Goal: Information Seeking & Learning: Check status

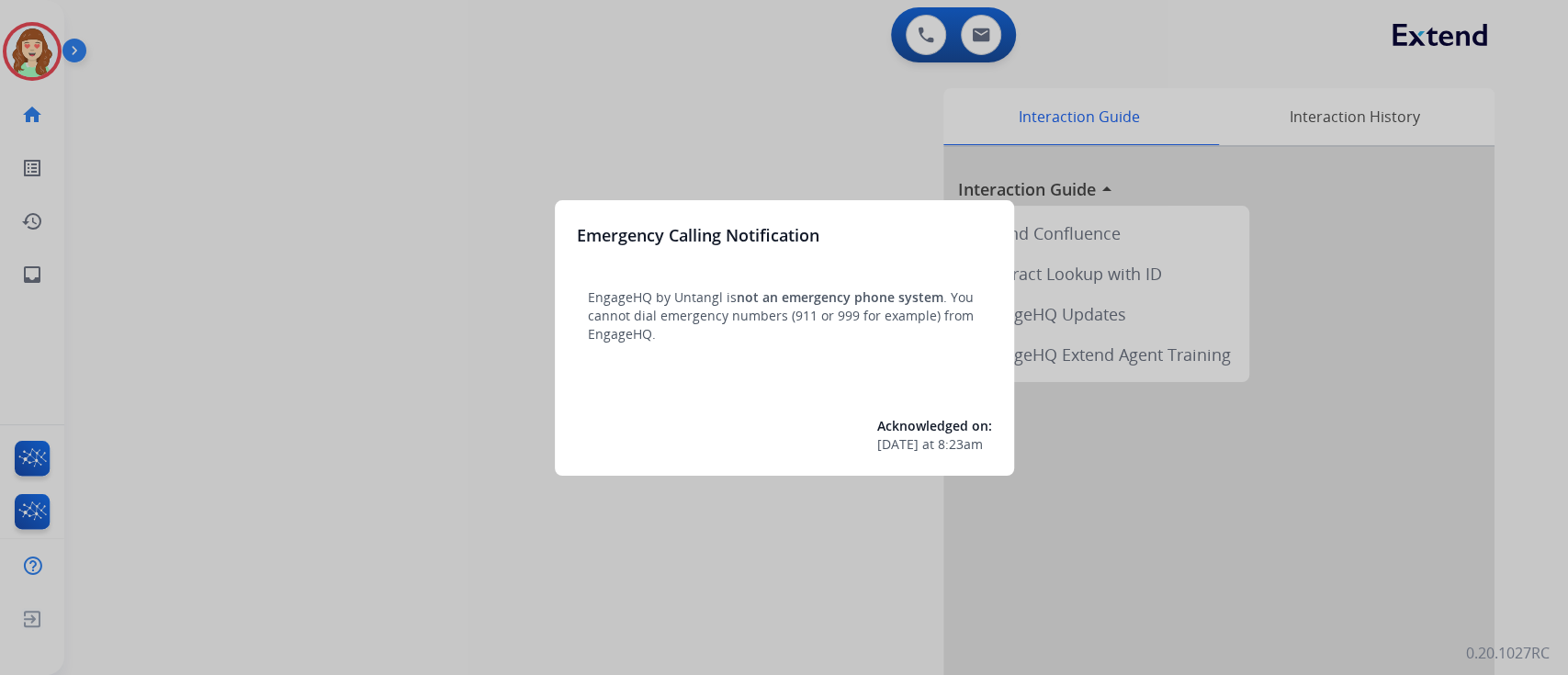
click at [992, 30] on div at bounding box center [784, 338] width 1568 height 675
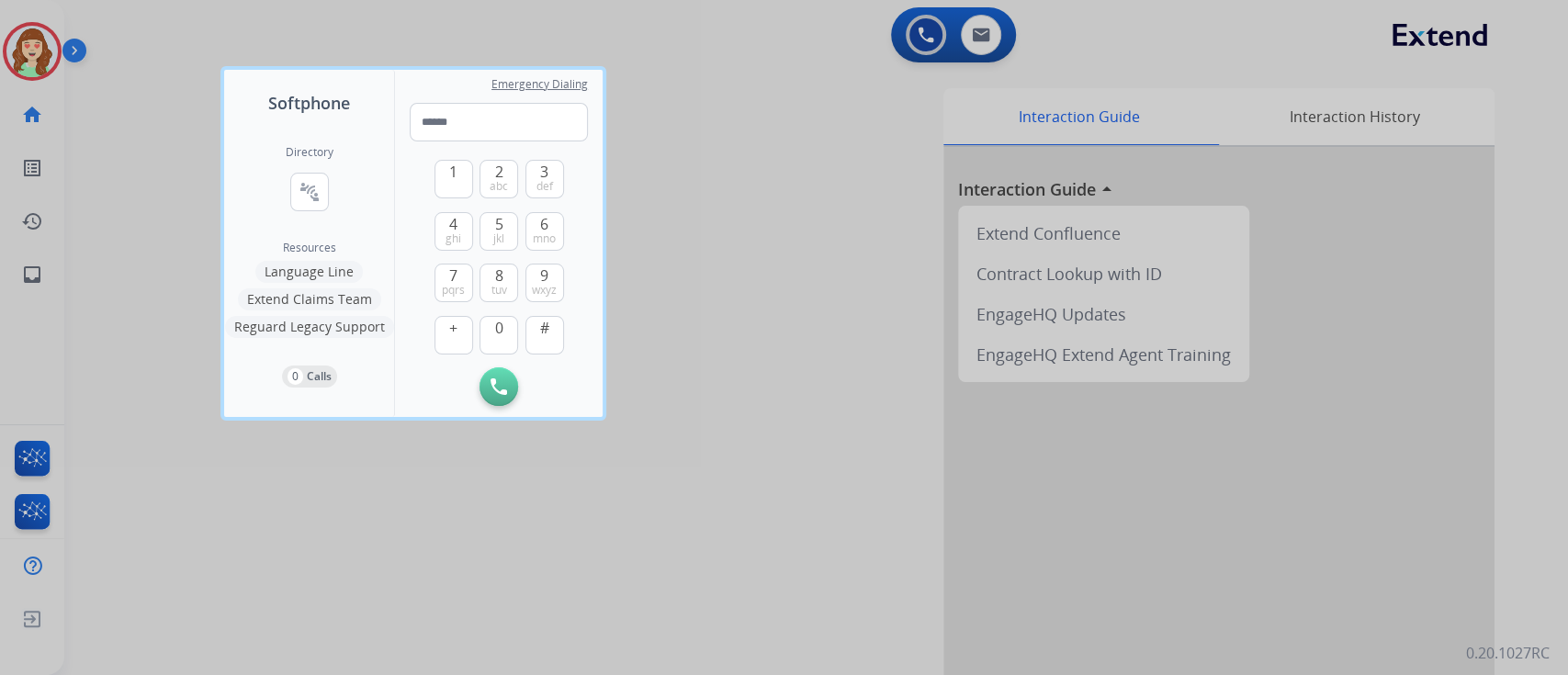
click at [882, 232] on div at bounding box center [784, 338] width 1568 height 675
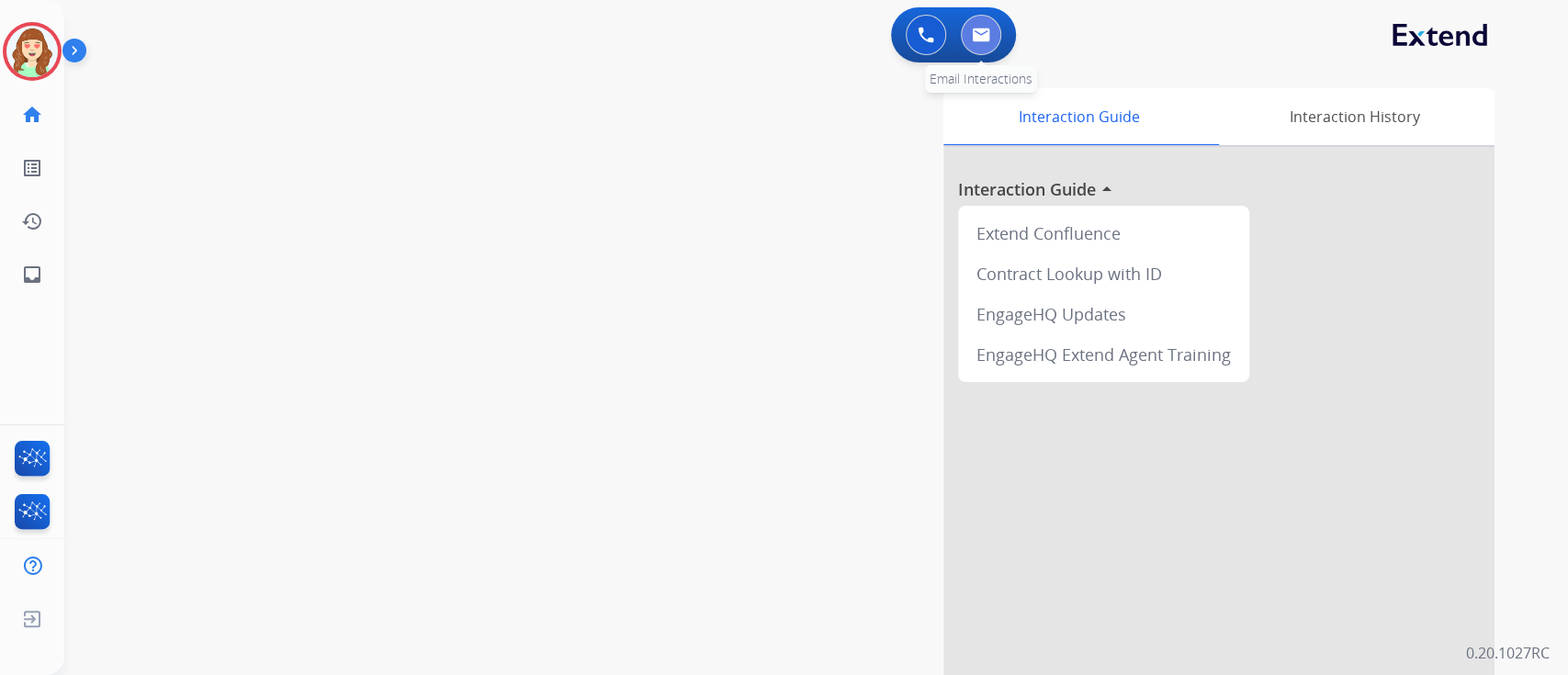
click at [985, 47] on button at bounding box center [981, 35] width 40 height 40
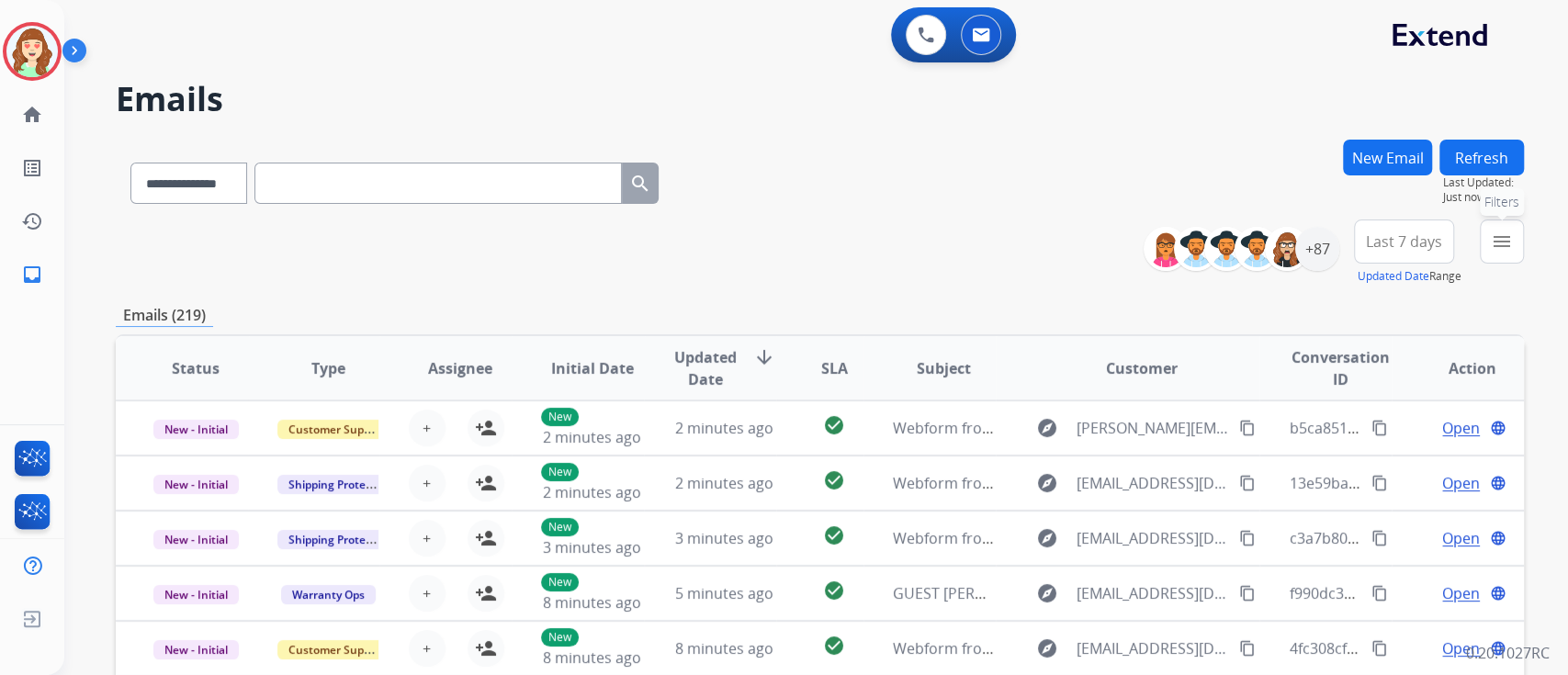
click at [1499, 239] on mat-icon "menu" at bounding box center [1501, 242] width 22 height 22
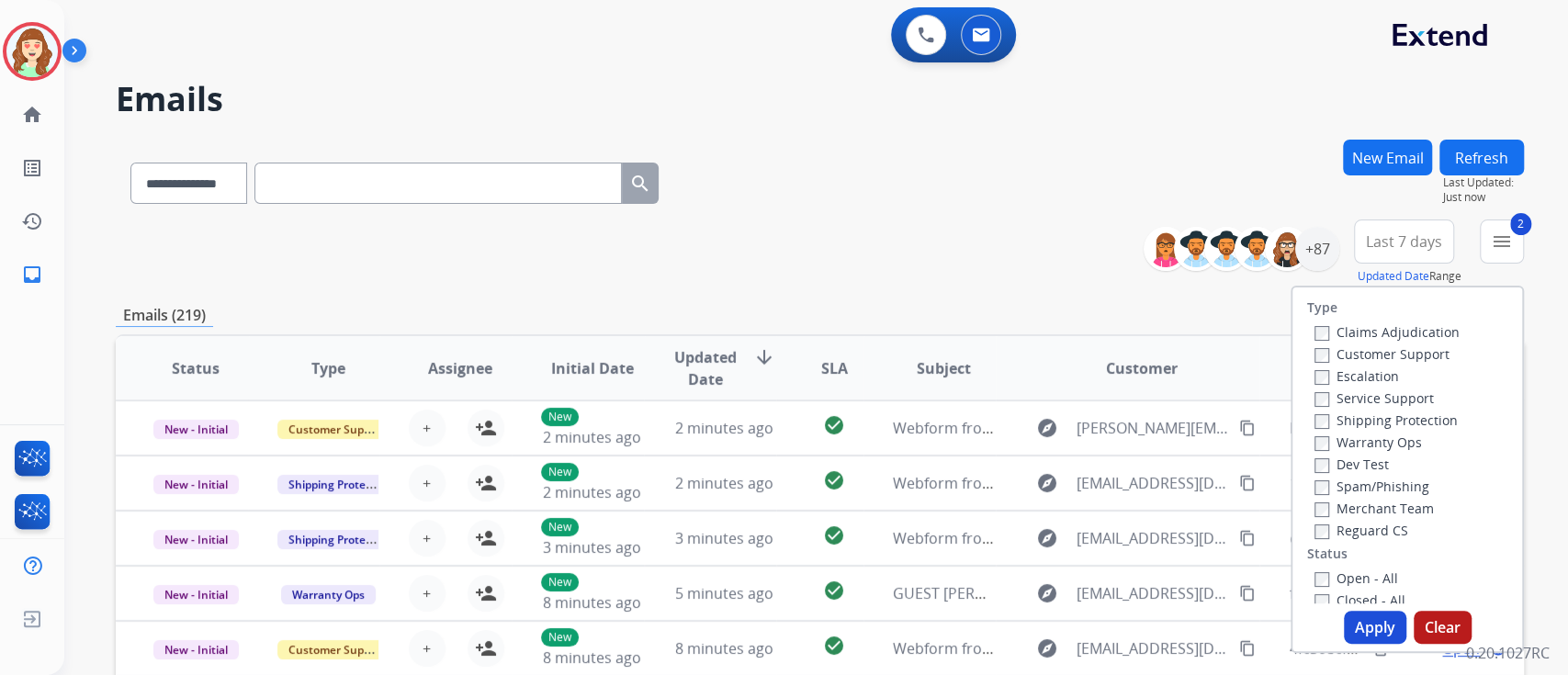
click at [1306, 533] on div "Claims Adjudication Customer Support Escalation Service Support Shipping Protec…" at bounding box center [1382, 430] width 153 height 221
click at [1367, 638] on button "Apply" at bounding box center [1374, 626] width 63 height 33
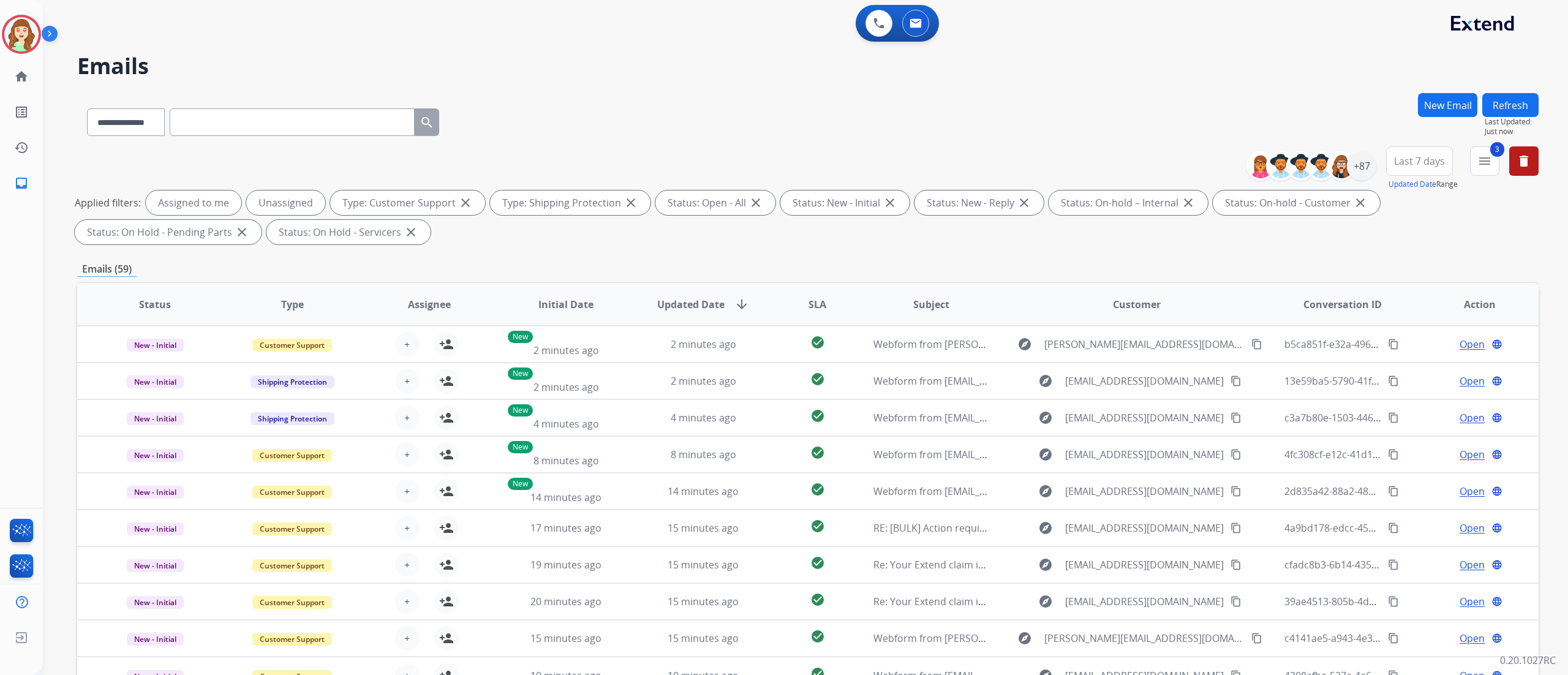
drag, startPoint x: 1025, startPoint y: 9, endPoint x: 607, endPoint y: 47, distance: 419.7
click at [607, 47] on div "**********" at bounding box center [790, 381] width 1495 height 675
click at [1045, 164] on span "Last 7 days" at bounding box center [1419, 161] width 51 height 5
click at [1045, 285] on div "Last 30 days" at bounding box center [1415, 289] width 67 height 19
click at [1045, 166] on div "+111" at bounding box center [1362, 166] width 29 height 29
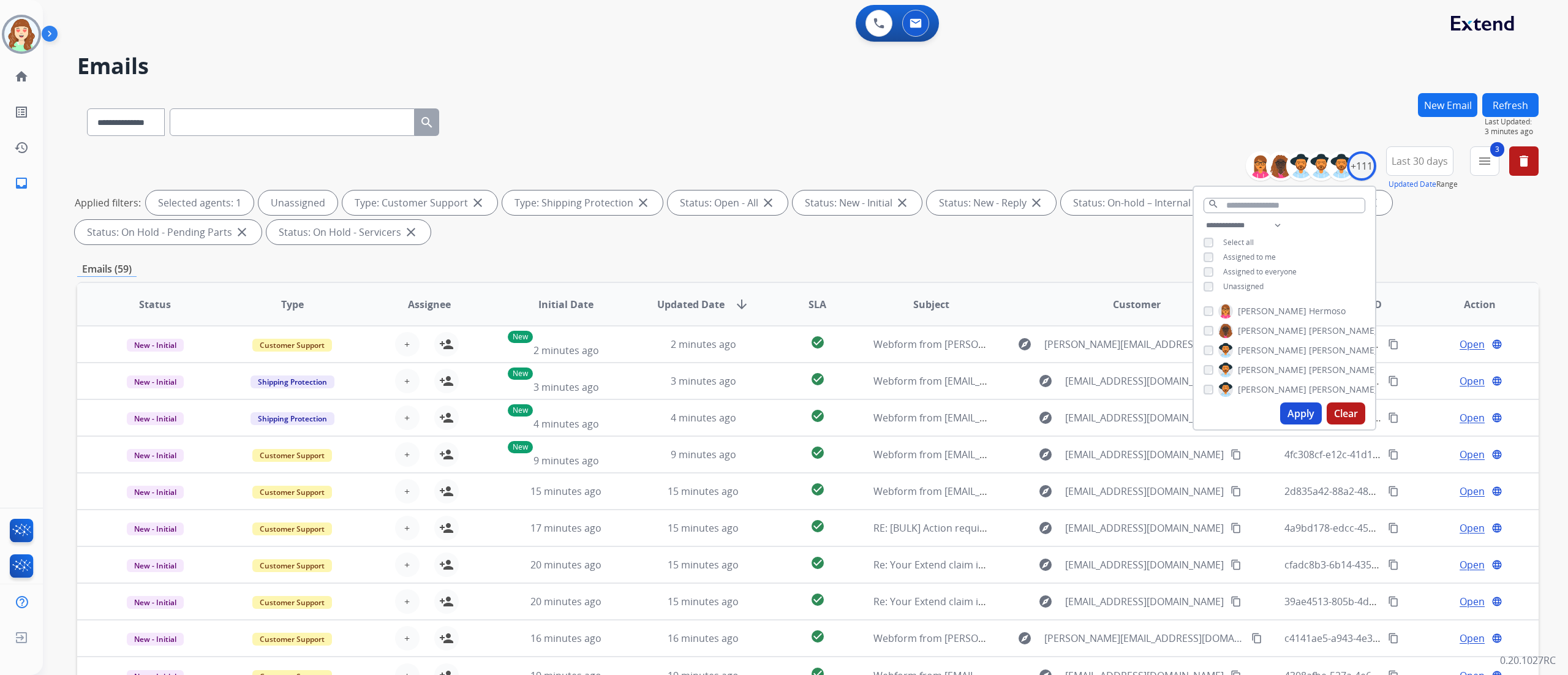
click at [1045, 410] on button "Apply" at bounding box center [1301, 413] width 42 height 22
click at [1045, 159] on mat-icon "menu" at bounding box center [1485, 161] width 15 height 15
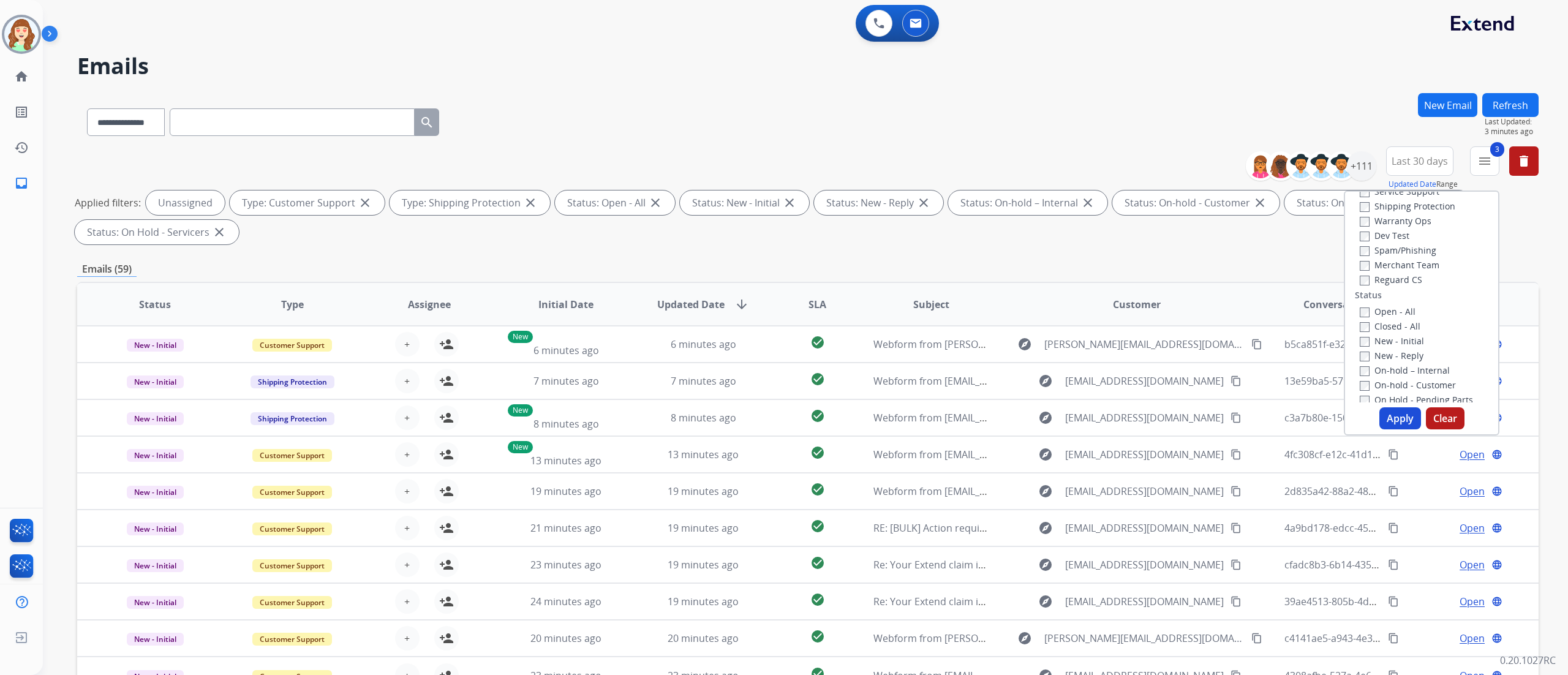
scroll to position [81, 0]
click at [1045, 299] on label "Open - All" at bounding box center [1387, 305] width 56 height 11
click at [1045, 416] on button "Apply" at bounding box center [1400, 418] width 42 height 22
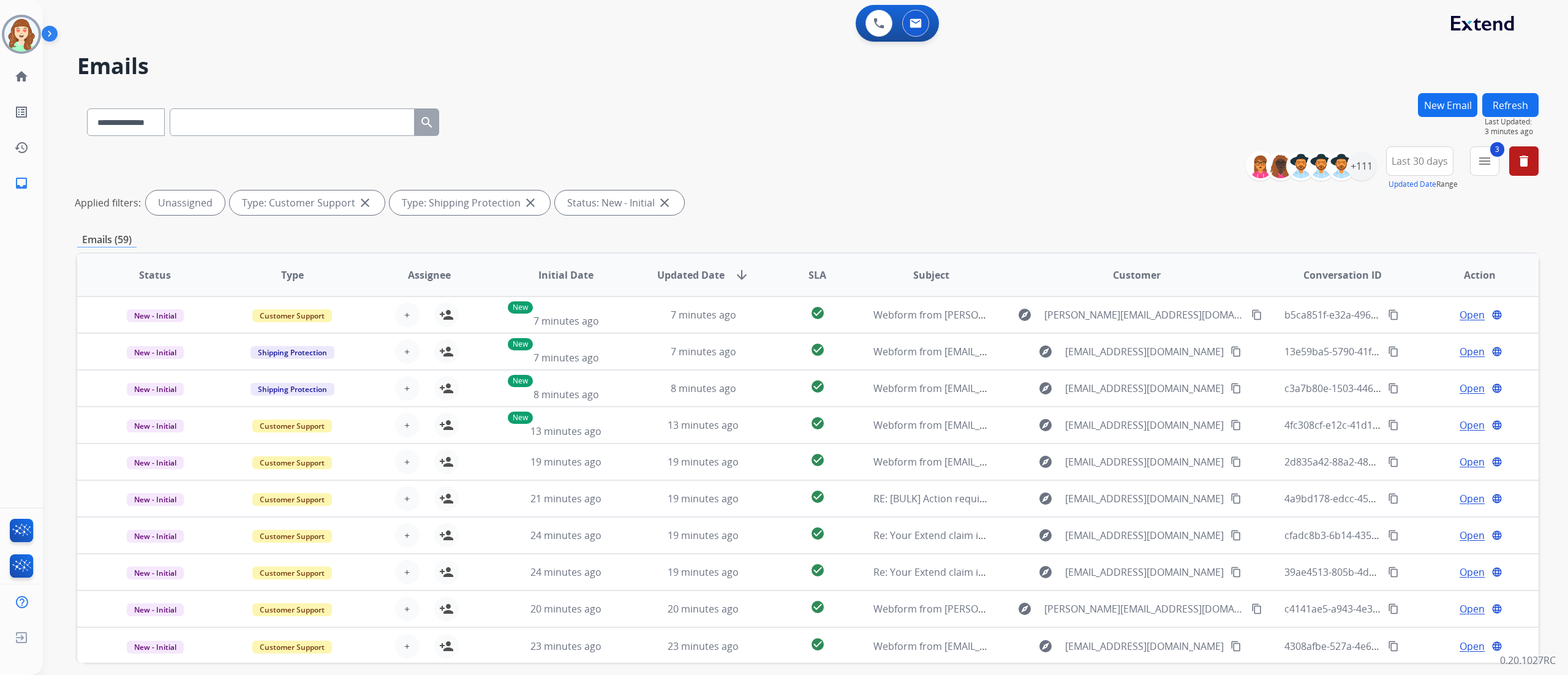
drag, startPoint x: 239, startPoint y: 35, endPoint x: 300, endPoint y: 6, distance: 67.5
click at [239, 35] on div "0 Voice Interactions 0 Email Interactions" at bounding box center [797, 24] width 1481 height 39
click at [1045, 157] on mat-icon "menu" at bounding box center [1485, 161] width 15 height 15
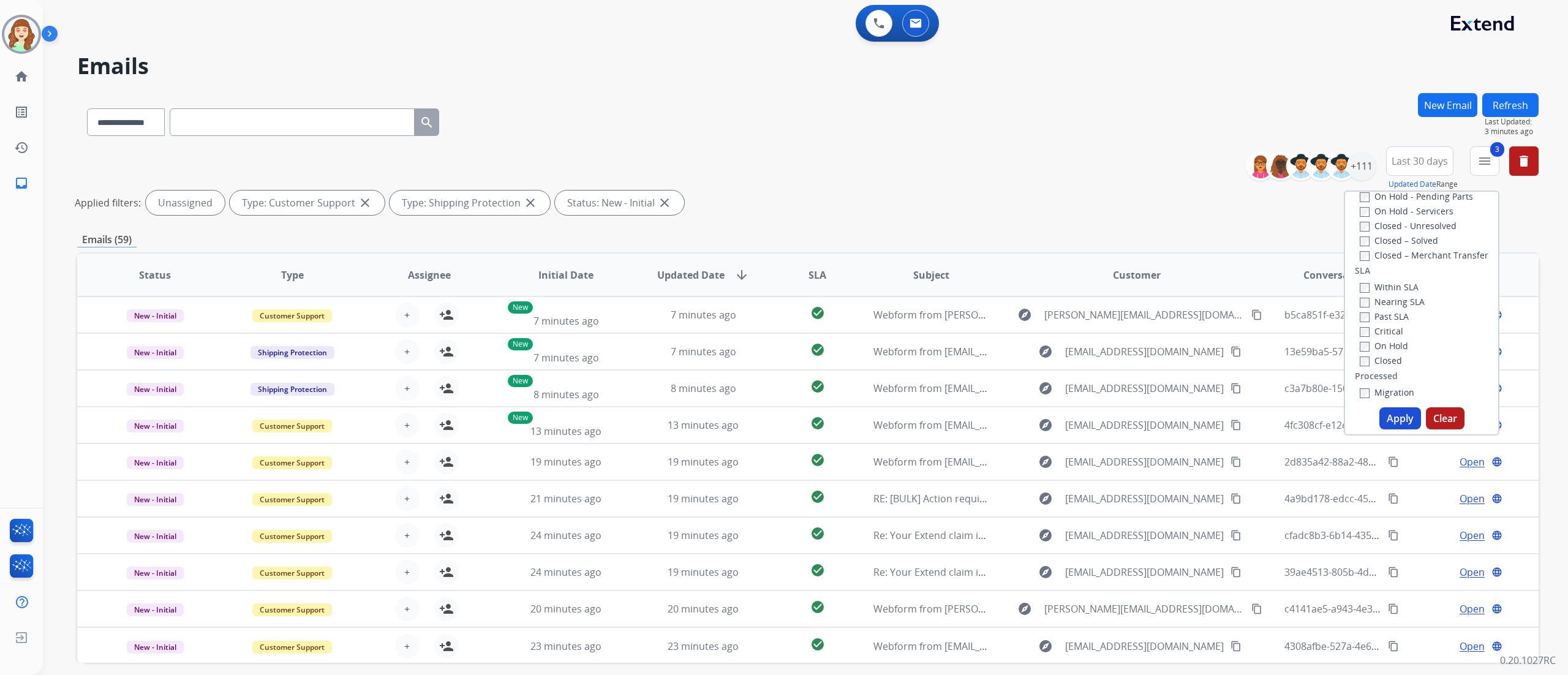
scroll to position [309, 0]
click at [1045, 414] on button "Apply" at bounding box center [1400, 418] width 42 height 22
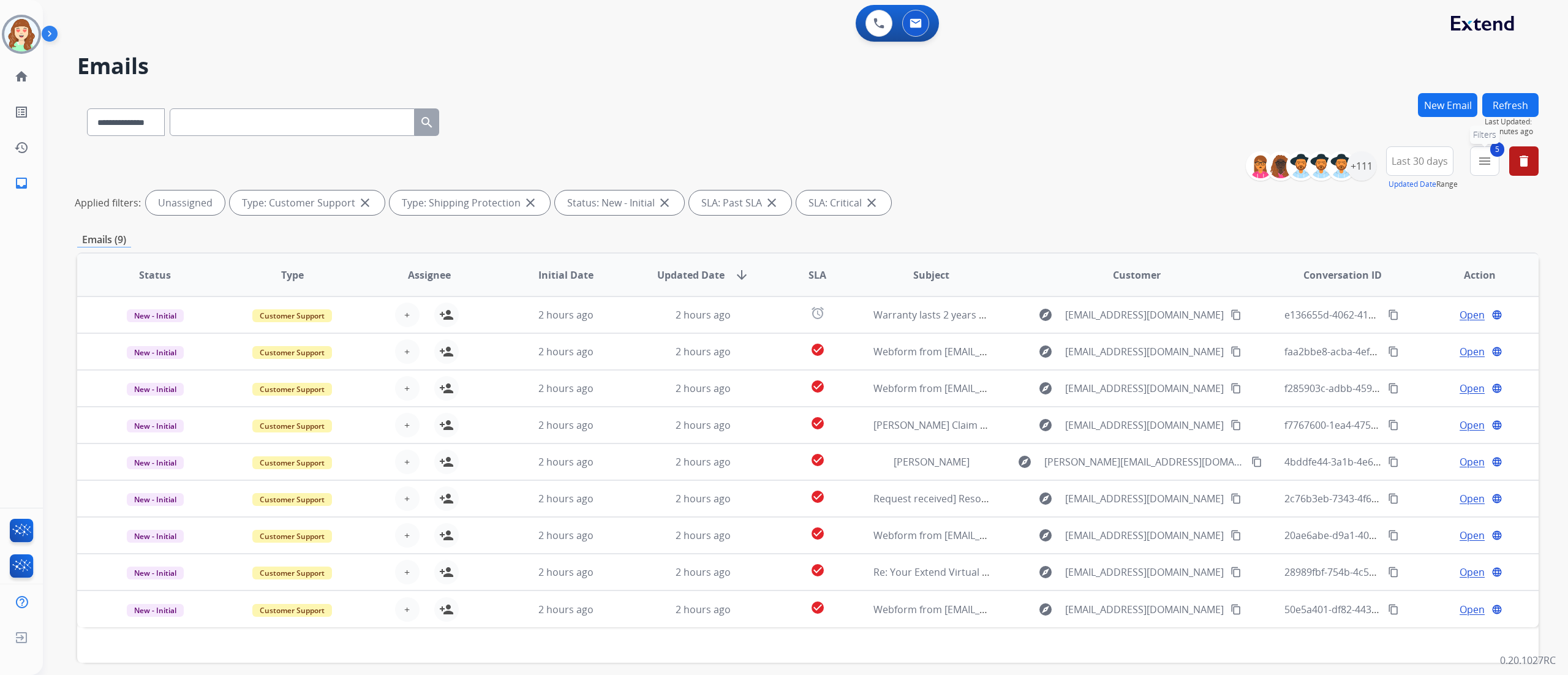
click at [1045, 164] on button "5 menu Filters" at bounding box center [1485, 161] width 29 height 29
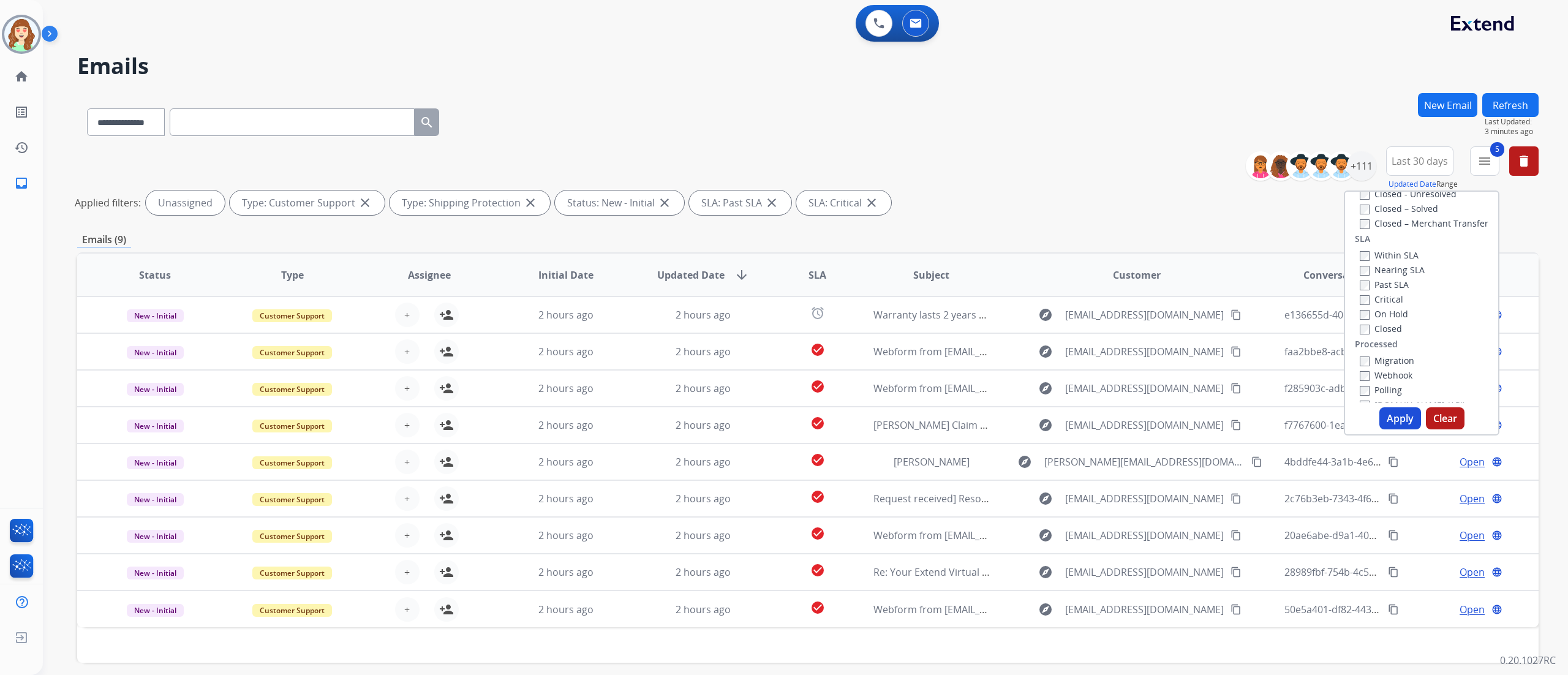
click at [1045, 277] on div "Past SLA" at bounding box center [1391, 285] width 65 height 15
click at [1045, 418] on button "Apply" at bounding box center [1400, 418] width 42 height 22
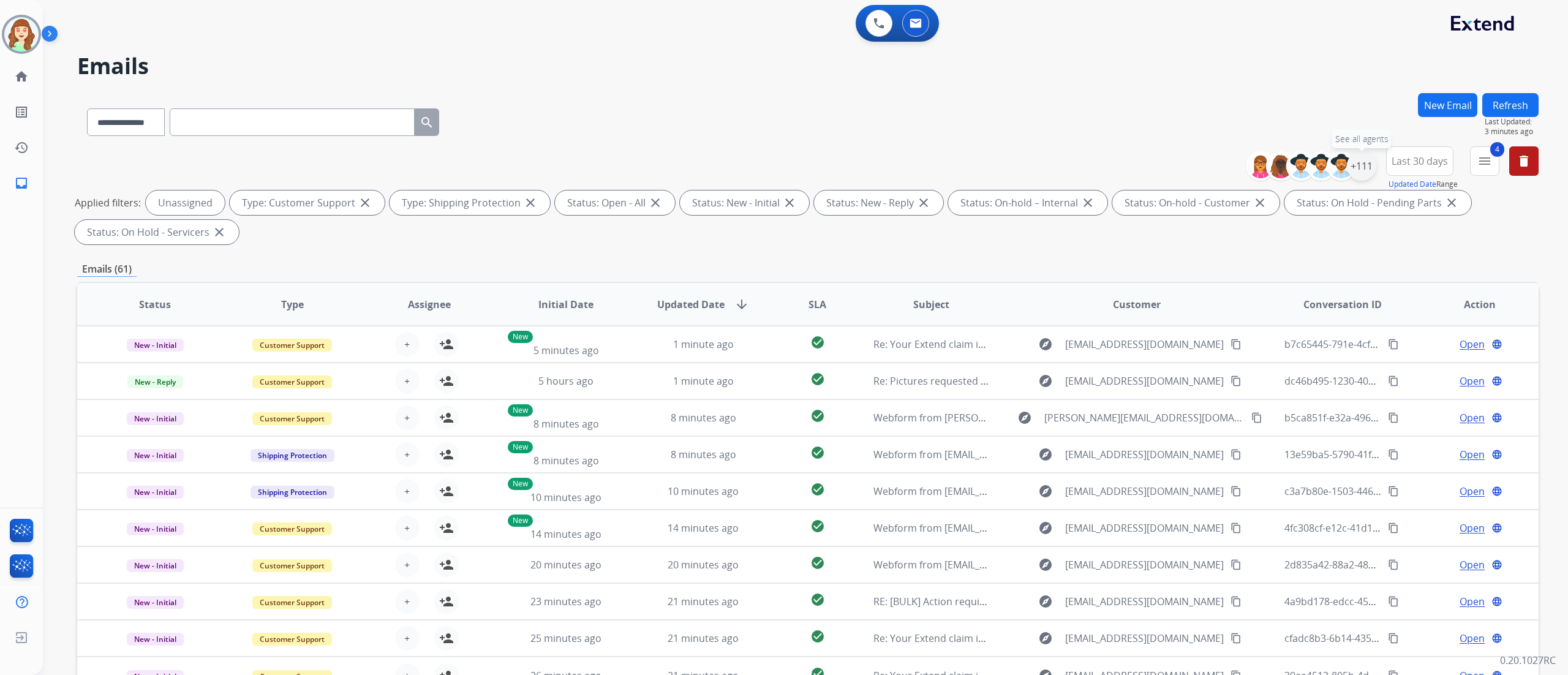
click at [1045, 169] on div "+111" at bounding box center [1362, 166] width 29 height 29
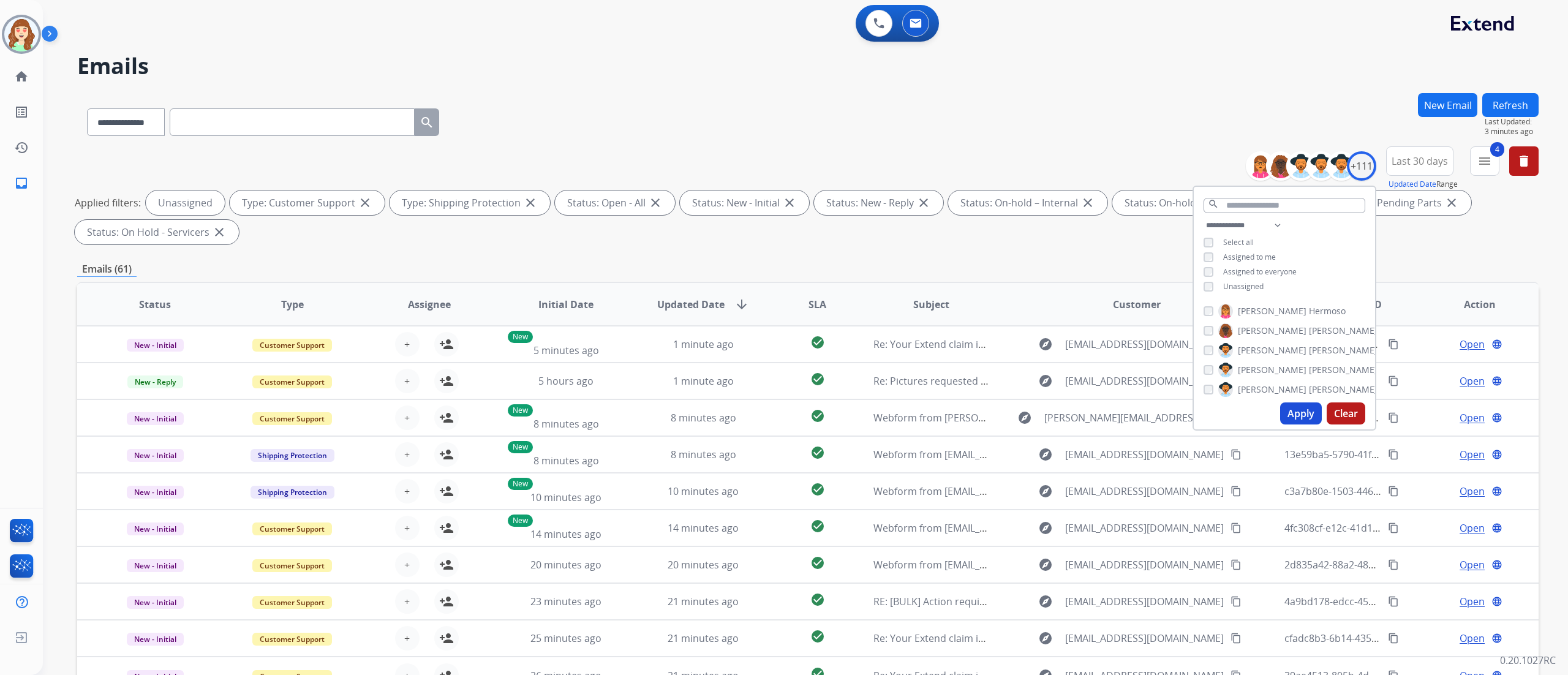
click at [1045, 291] on div "**********" at bounding box center [1284, 257] width 181 height 79
click at [1045, 227] on select "**********" at bounding box center [1246, 225] width 85 height 15
select select "**********"
click at [1045, 218] on select "**********" at bounding box center [1246, 225] width 85 height 15
click at [1045, 408] on button "Apply" at bounding box center [1301, 413] width 42 height 22
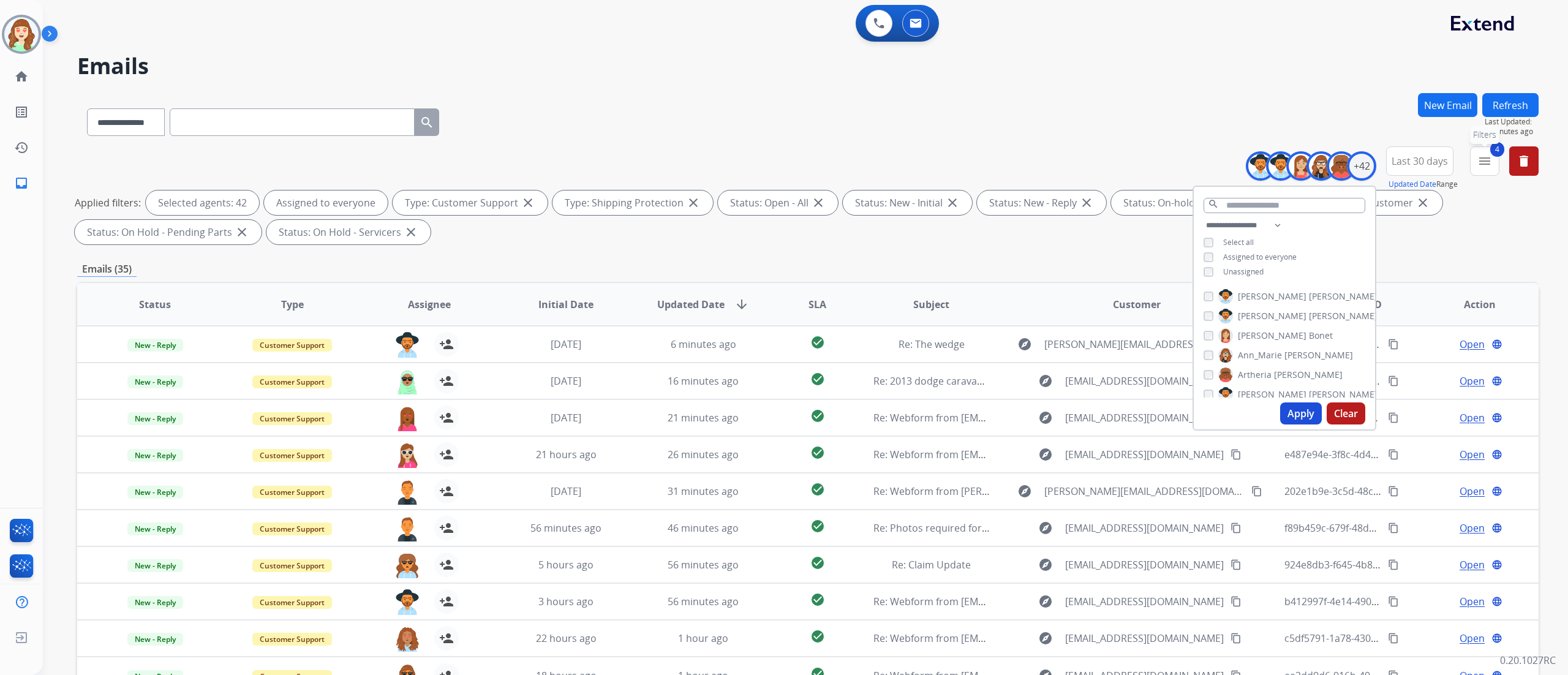
click at [1045, 159] on mat-icon "menu" at bounding box center [1485, 161] width 15 height 15
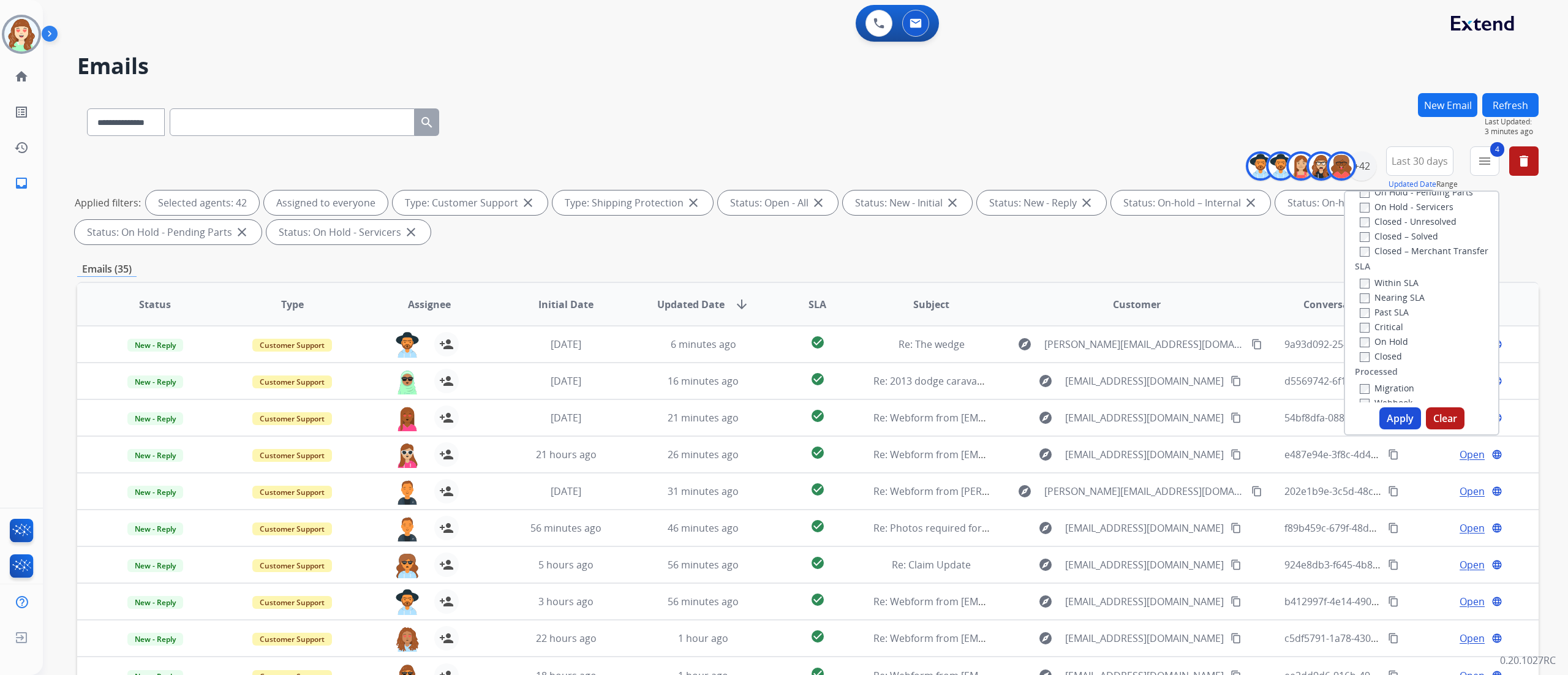
scroll to position [287, 0]
click at [1045, 311] on div "Past SLA" at bounding box center [1391, 307] width 65 height 15
click at [1045, 421] on button "Apply" at bounding box center [1400, 418] width 42 height 22
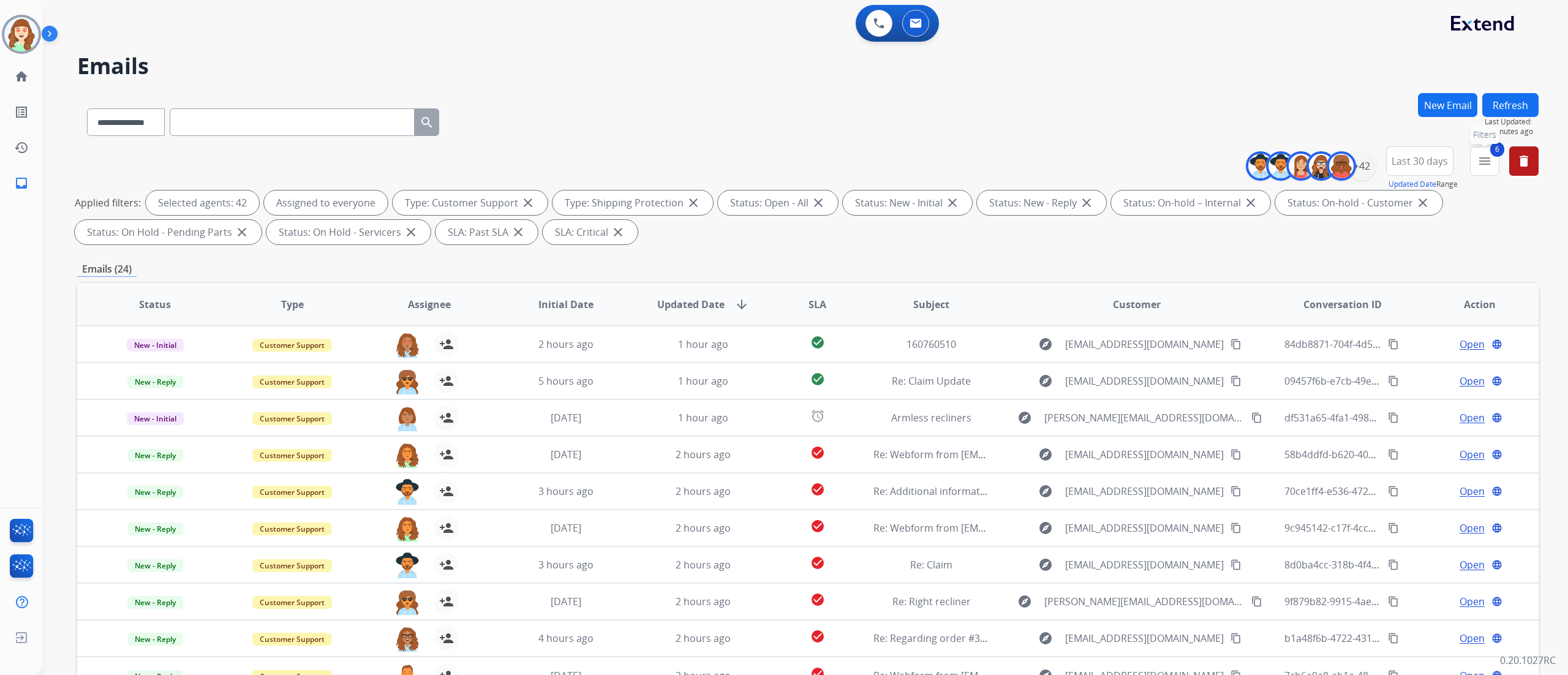
click at [1045, 158] on mat-icon "menu" at bounding box center [1485, 161] width 15 height 15
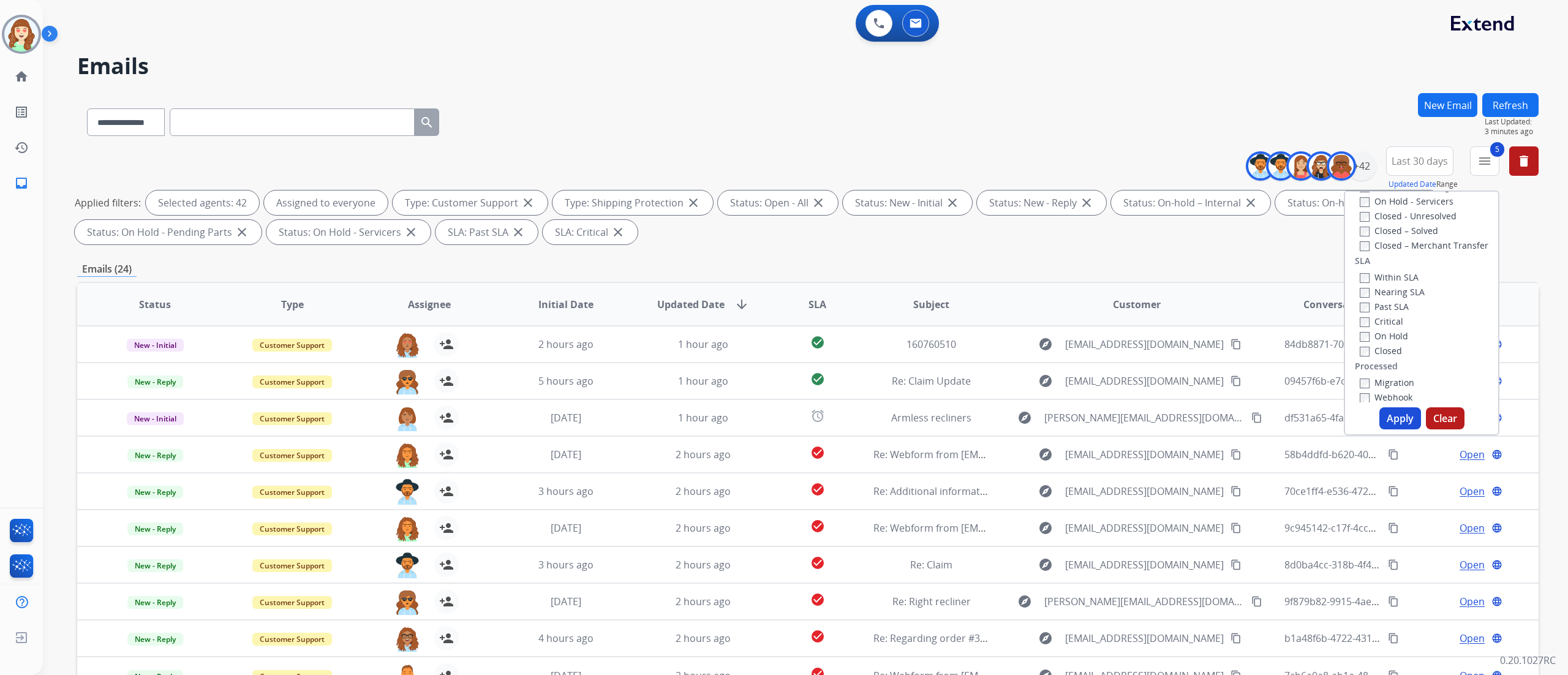
click at [1045, 329] on div "On Hold" at bounding box center [1391, 336] width 65 height 15
click at [1045, 421] on button "Apply" at bounding box center [1400, 418] width 42 height 22
